Goal: Task Accomplishment & Management: Manage account settings

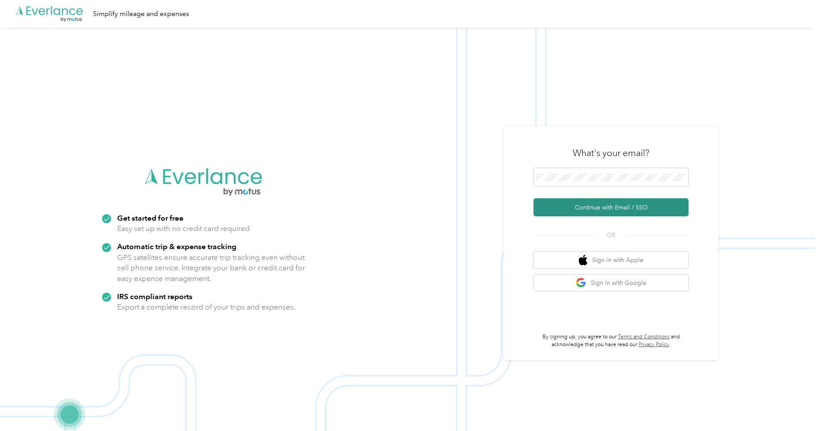
click at [606, 210] on button "Continue with Email / SSO" at bounding box center [611, 207] width 155 height 18
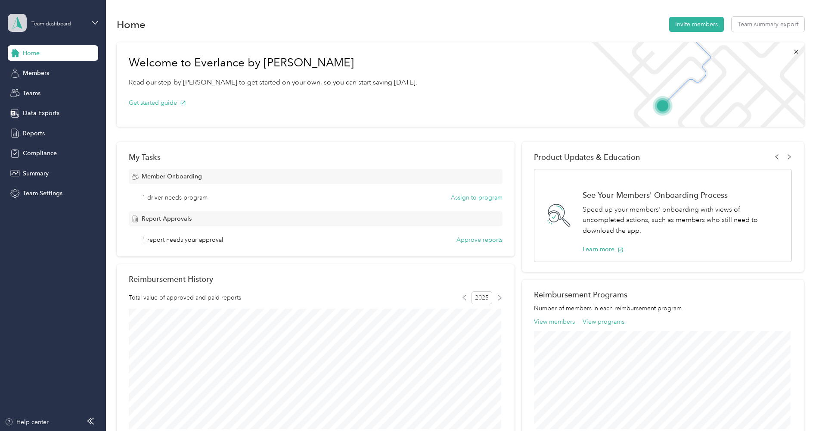
click at [19, 22] on polygon at bounding box center [19, 22] width 5 height 11
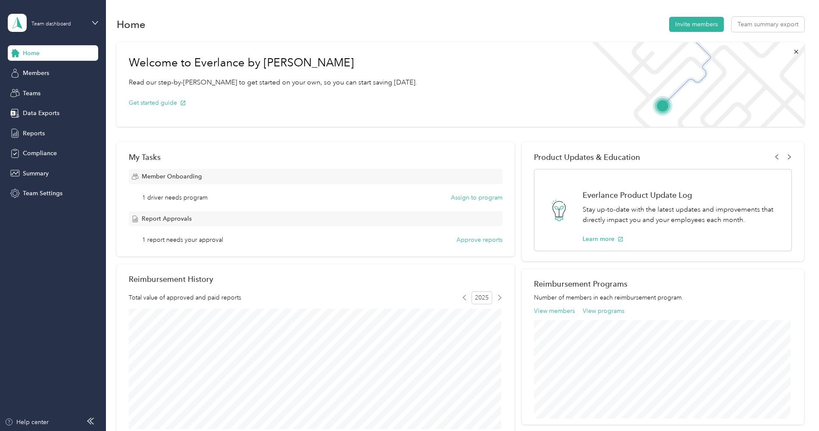
click at [45, 71] on div "Team dashboard" at bounding box center [98, 70] width 169 height 15
click at [468, 239] on button "Approve reports" at bounding box center [479, 239] width 46 height 9
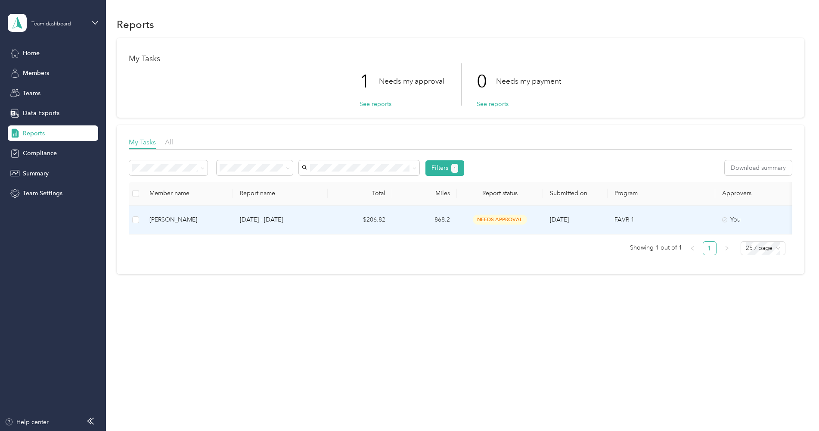
click at [503, 219] on span "needs approval" at bounding box center [500, 219] width 54 height 10
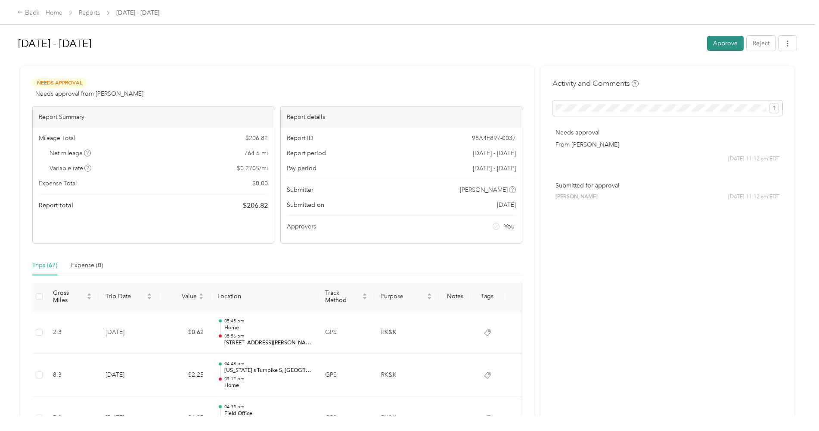
click at [721, 45] on button "Approve" at bounding box center [725, 43] width 37 height 15
